Goal: Use online tool/utility: Utilize a website feature to perform a specific function

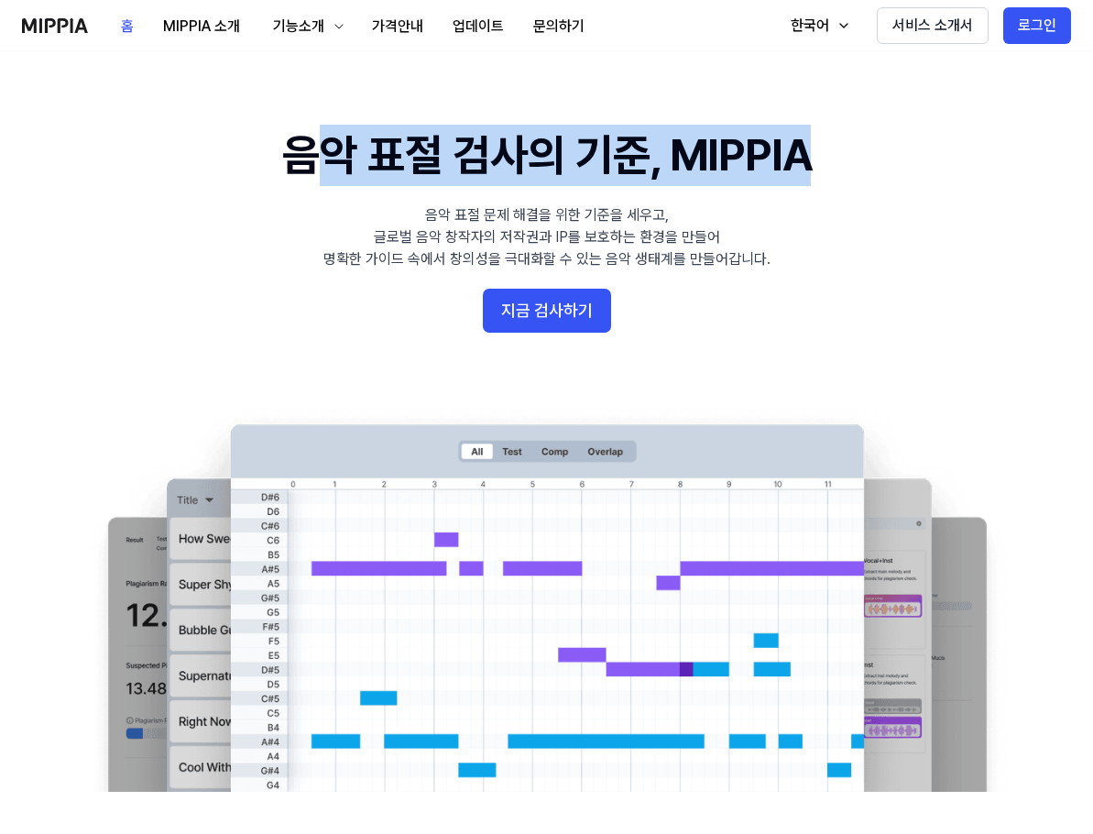
drag, startPoint x: 836, startPoint y: 159, endPoint x: 296, endPoint y: 169, distance: 540.6
click at [296, 169] on 배너 "음악 표절 검사의 기준, MIPPIA 음악 표절 문제 해결을 위한 기준을 세우고, 글로벌 음악 창작자의 저작권과 IP를 보호하는 환경을 만들어…" at bounding box center [546, 458] width 1093 height 666
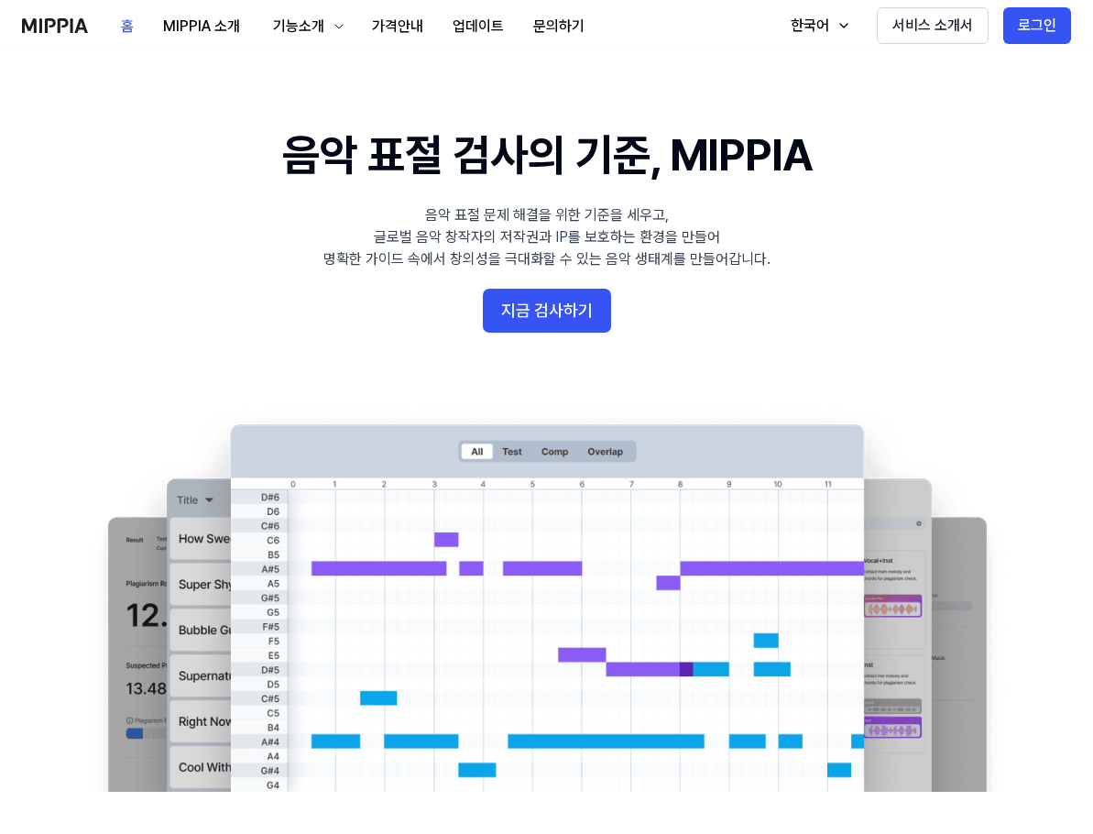
click at [293, 169] on h1 "음악 표절 검사의 기준, MIPPIA" at bounding box center [546, 155] width 529 height 61
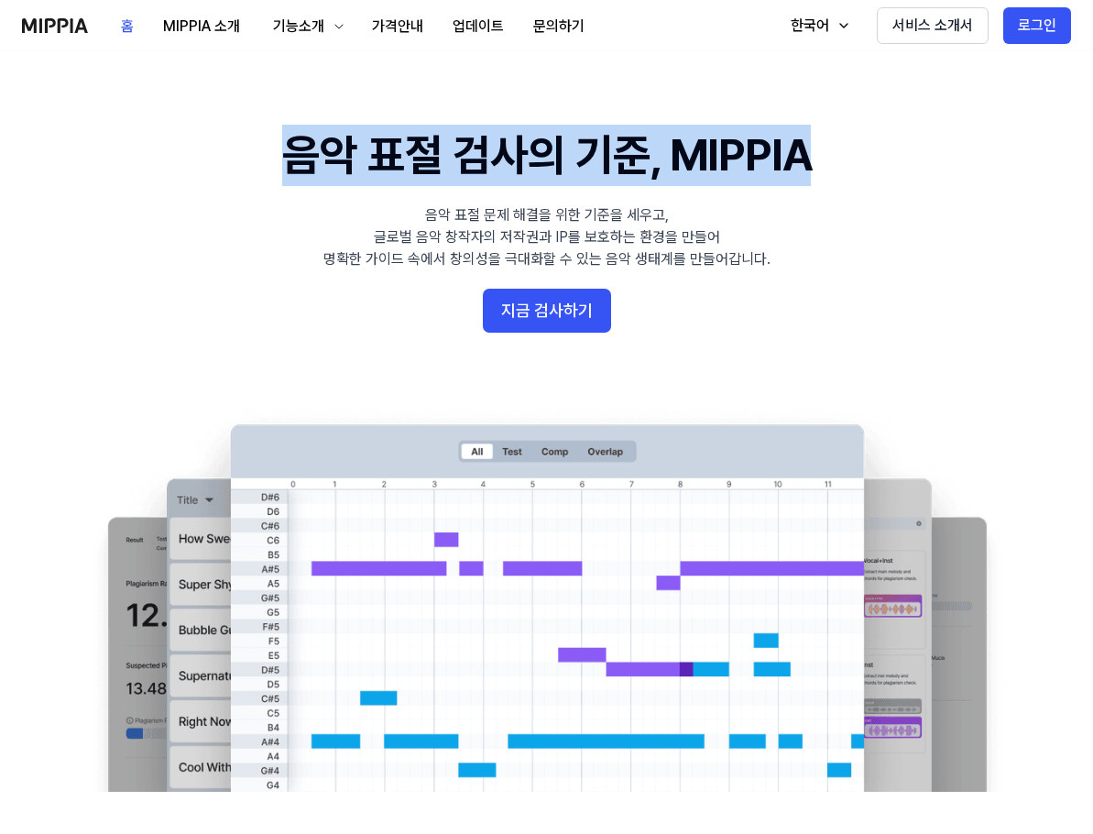
drag, startPoint x: 286, startPoint y: 167, endPoint x: 805, endPoint y: 169, distance: 519.5
click at [811, 169] on h1 "음악 표절 검사의 기준, MIPPIA" at bounding box center [546, 155] width 529 height 61
copy h1 "음악 표절 검사의 기준, MIPPIA"
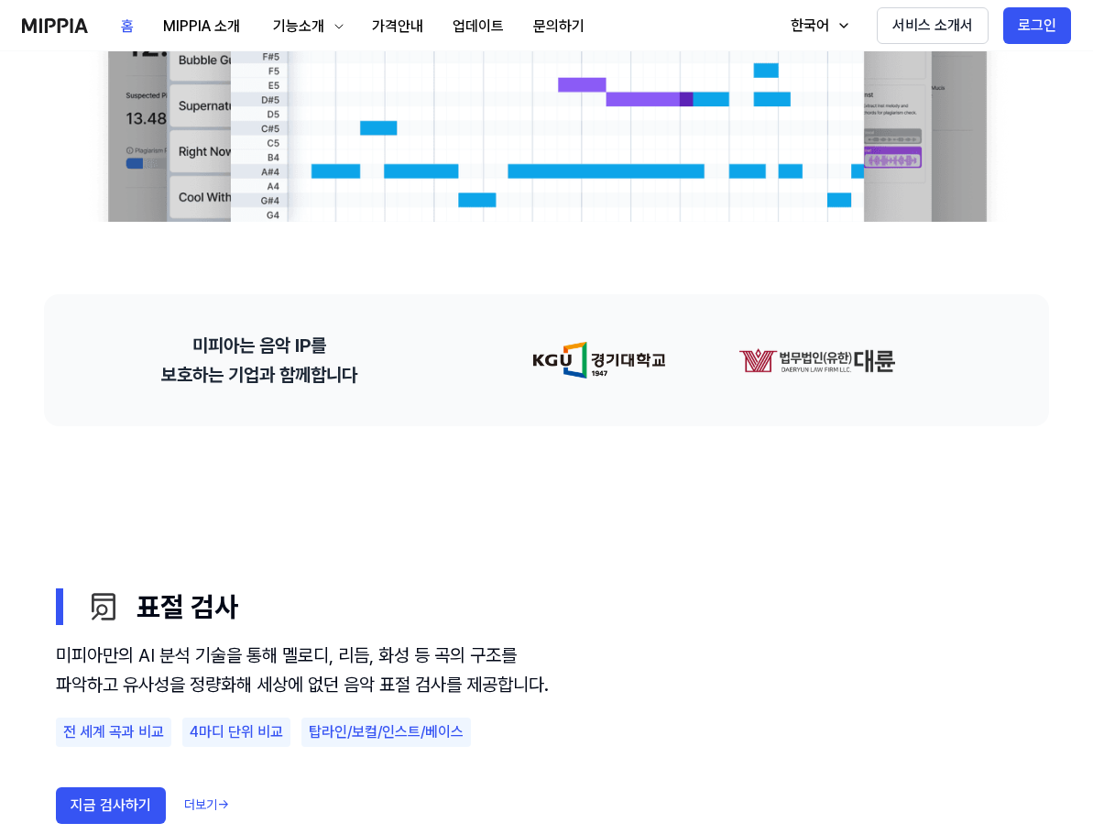
scroll to position [641, 0]
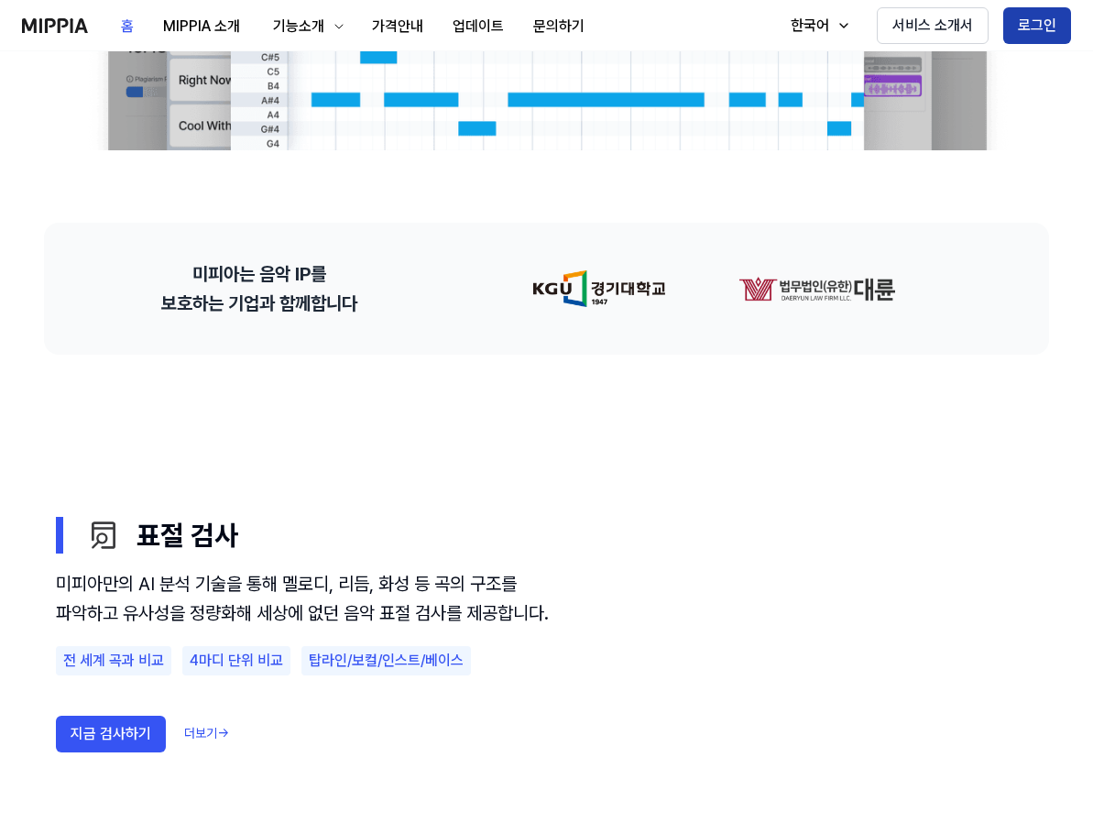
click at [1049, 41] on button "로그인" at bounding box center [1037, 25] width 68 height 37
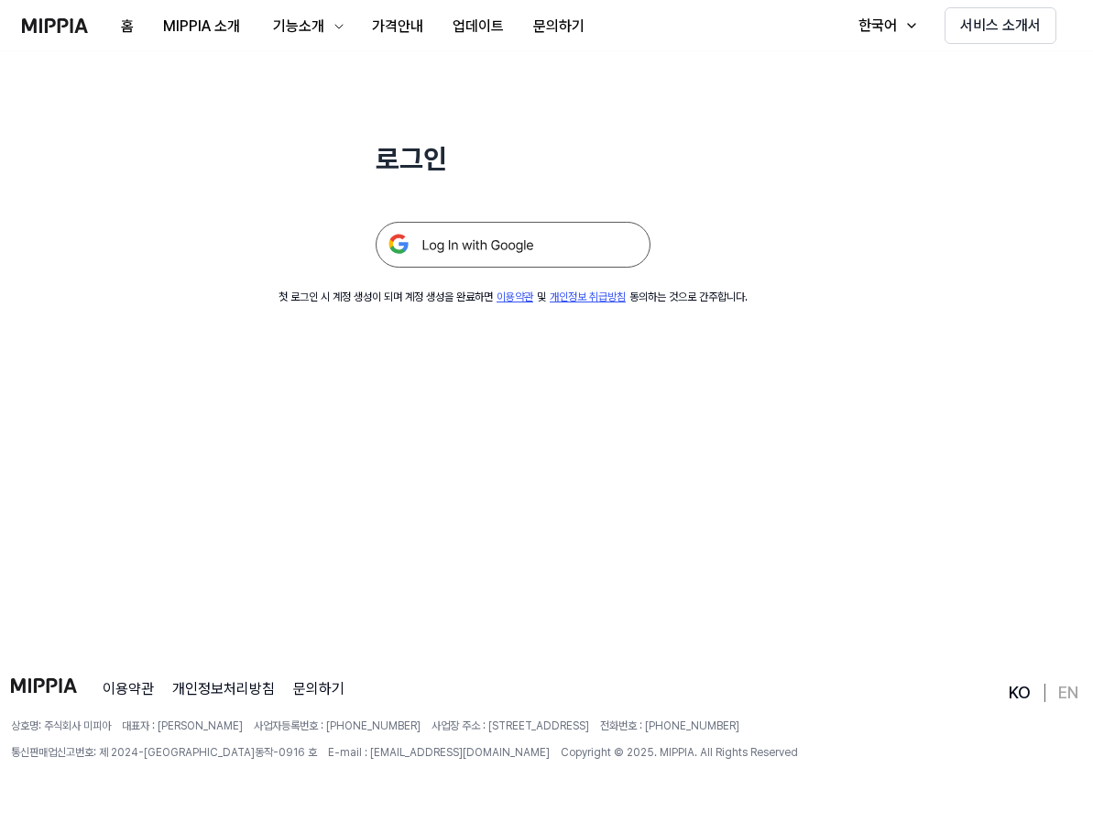
scroll to position [0, 0]
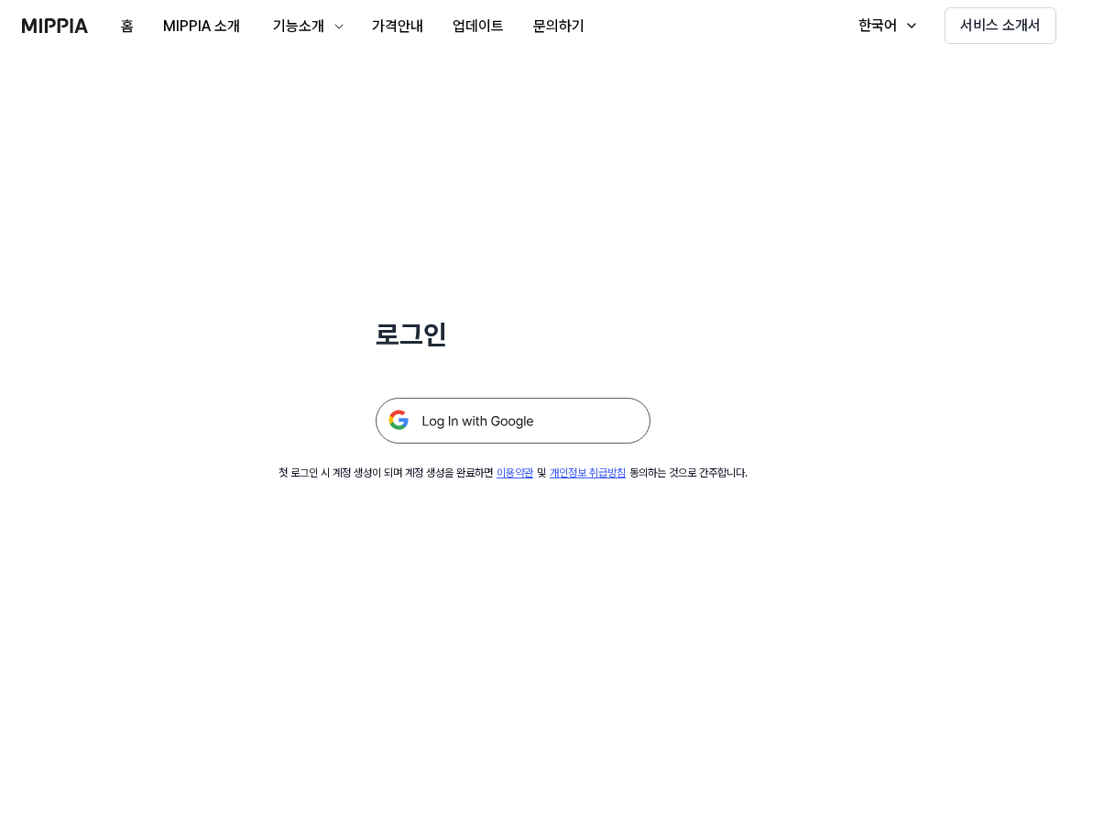
click at [516, 432] on img at bounding box center [513, 421] width 275 height 46
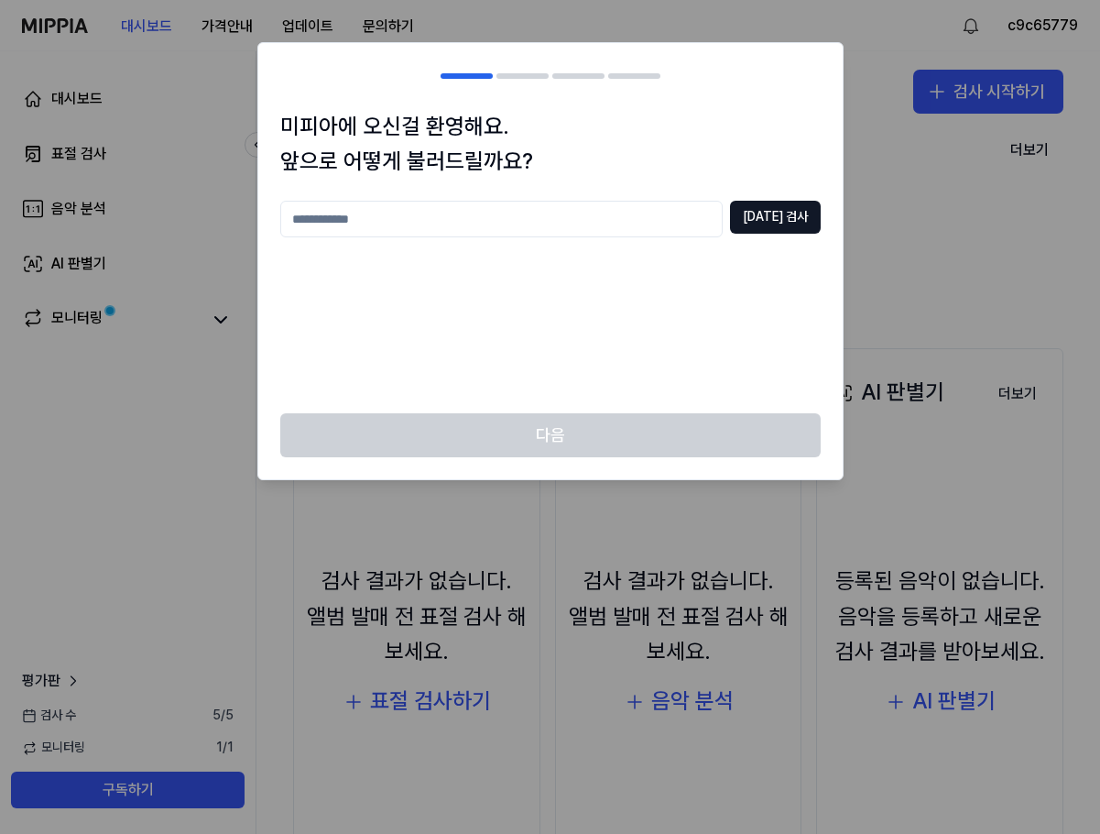
click at [369, 228] on input "text" at bounding box center [501, 219] width 443 height 37
type input "*"
type input "****"
click at [768, 219] on button "[DATE] 검사" at bounding box center [775, 217] width 91 height 33
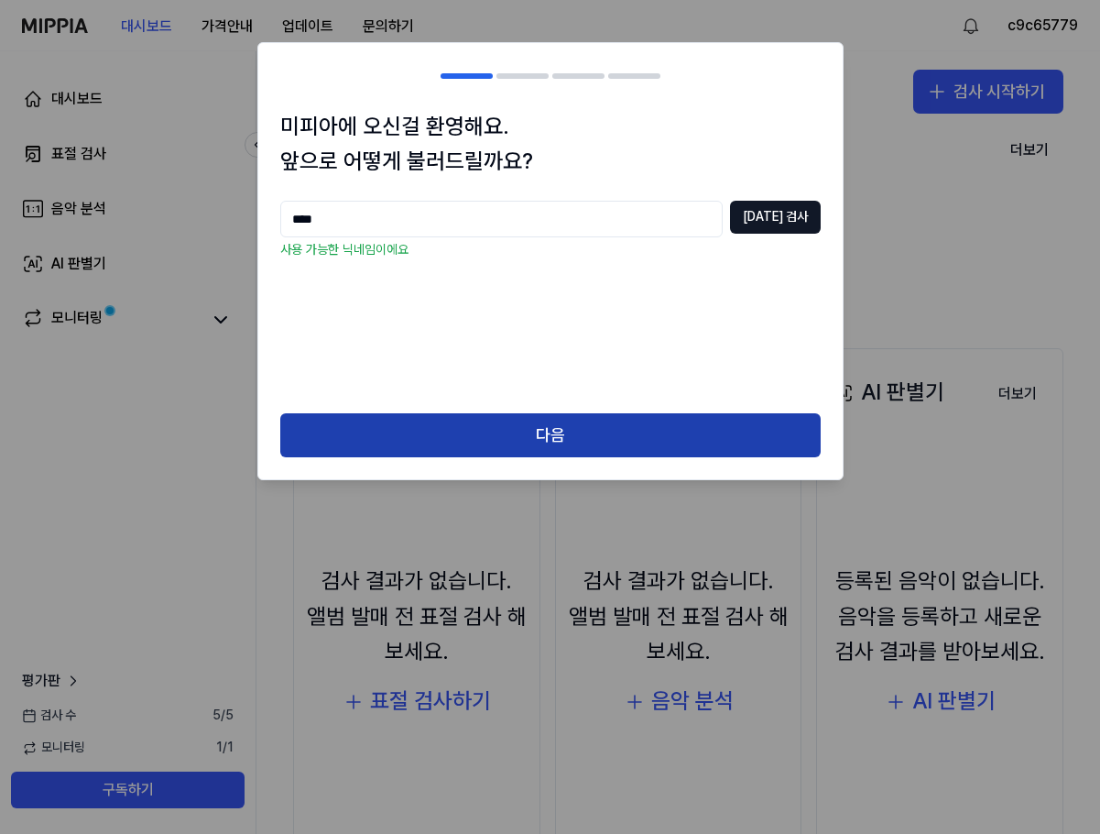
click at [541, 439] on button "다음" at bounding box center [550, 435] width 541 height 44
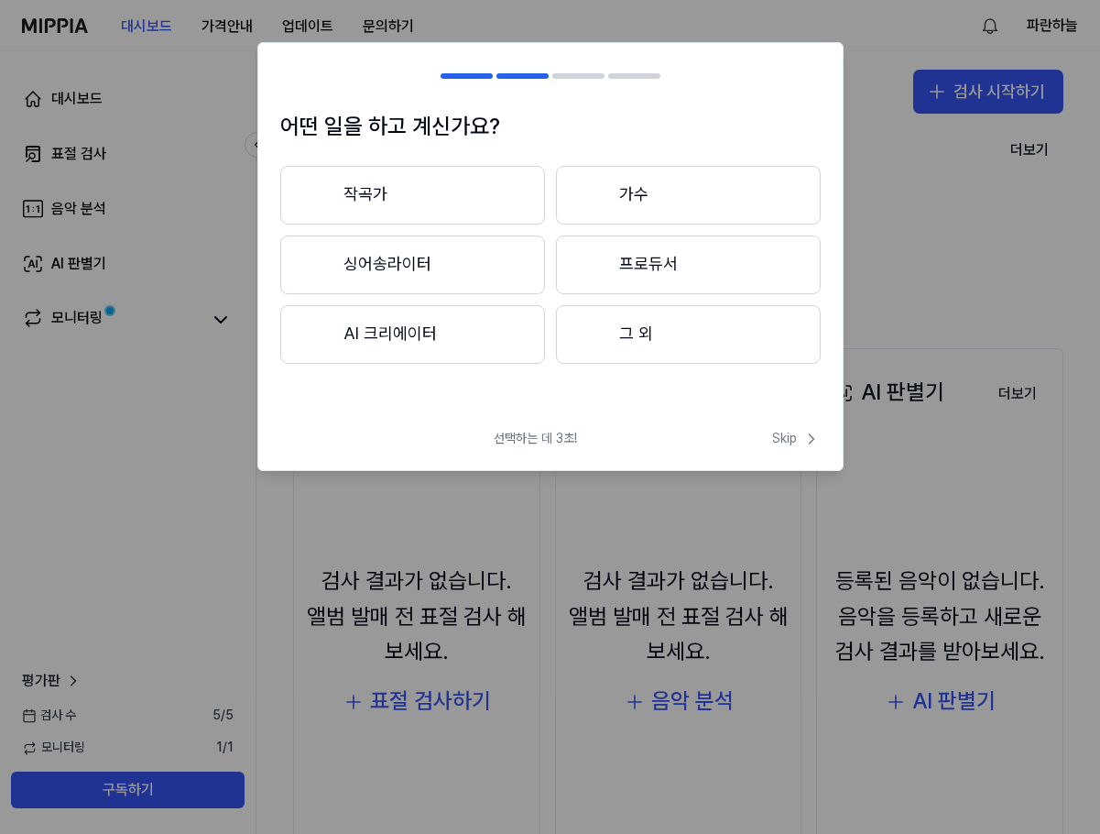
click at [609, 339] on button "그 외" at bounding box center [688, 334] width 265 height 59
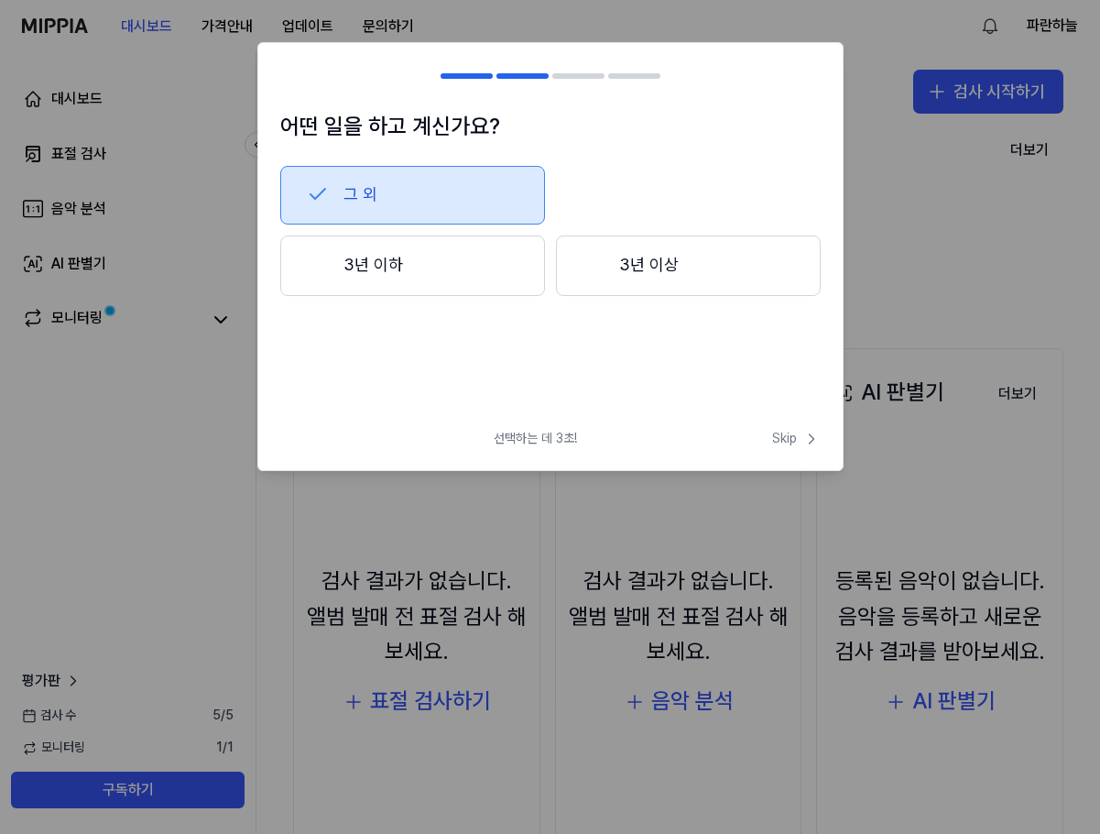
click at [622, 277] on button "3년 이상" at bounding box center [688, 265] width 265 height 60
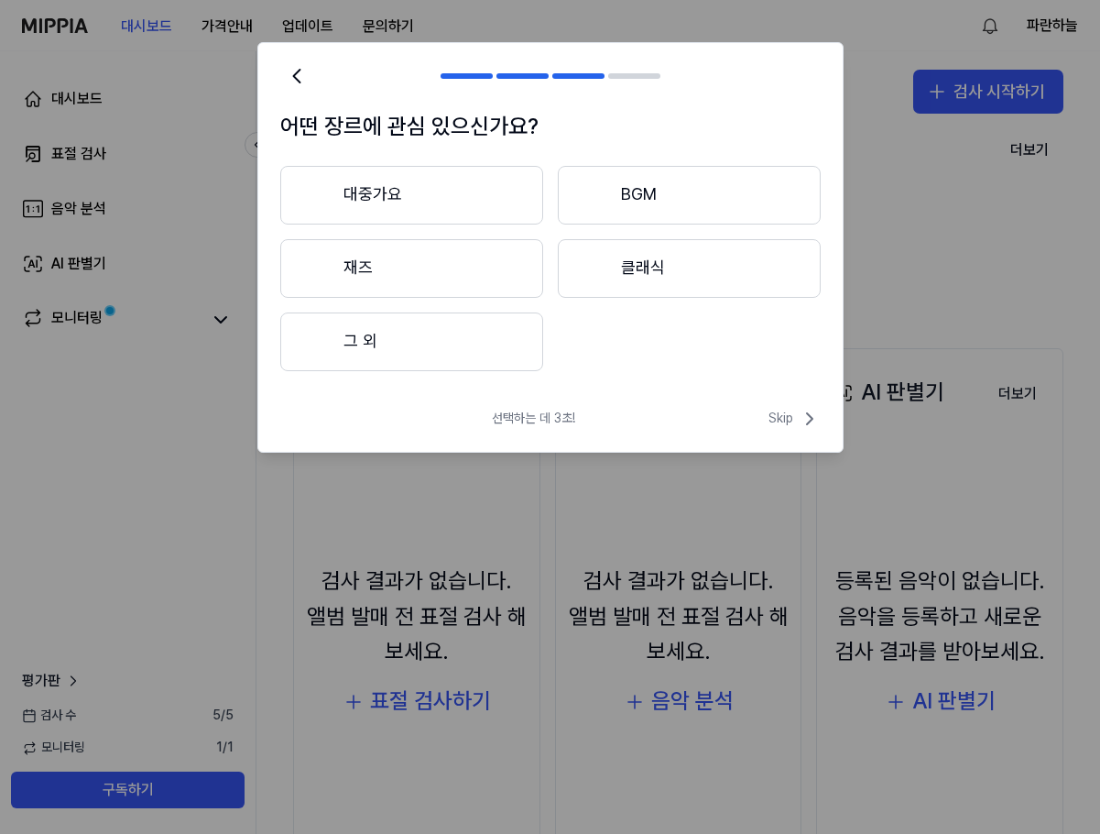
click at [645, 273] on button "클래식" at bounding box center [689, 268] width 263 height 59
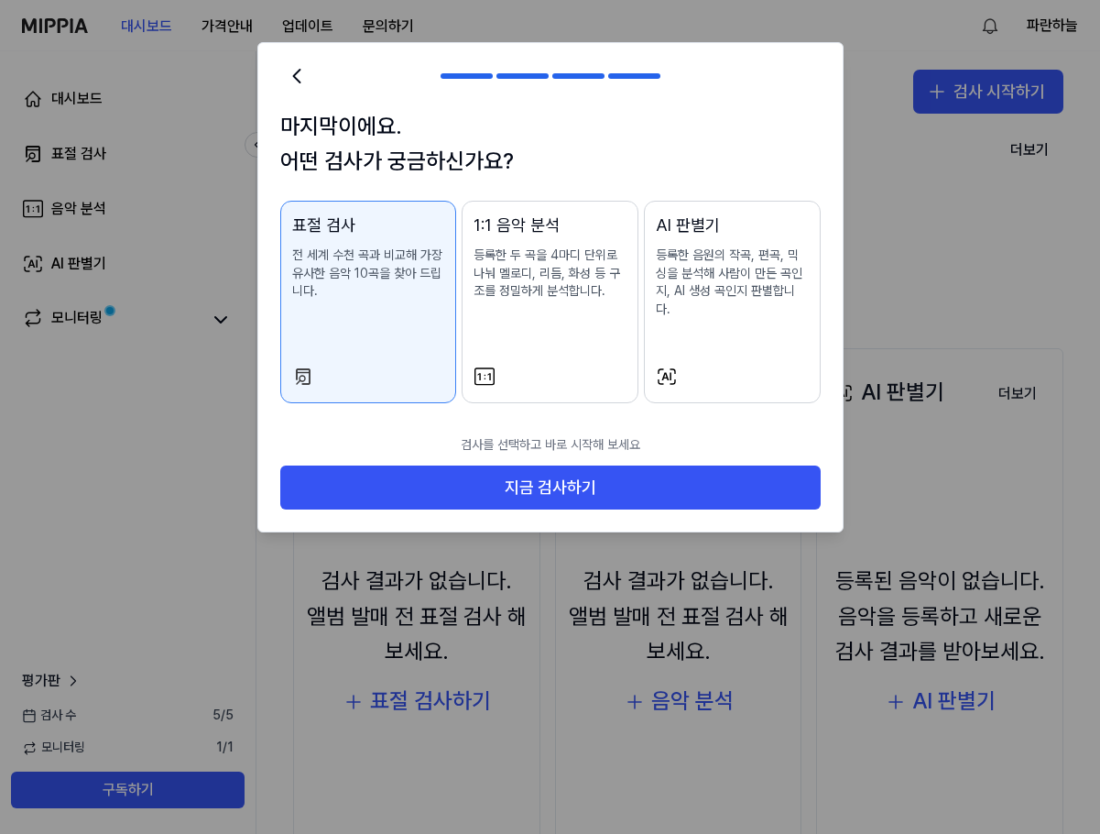
click at [900, 226] on div at bounding box center [550, 417] width 1100 height 834
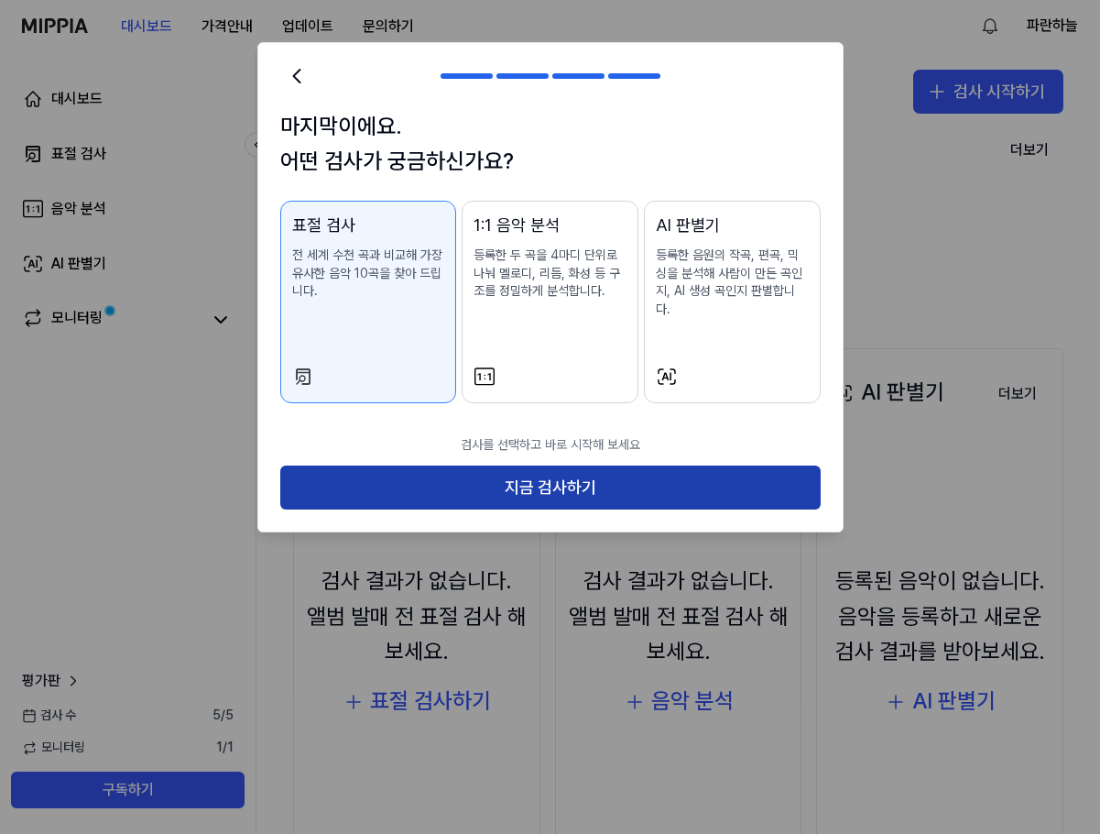
click at [805, 486] on button "지금 검사하기" at bounding box center [550, 487] width 541 height 44
